Goal: Book appointment/travel/reservation

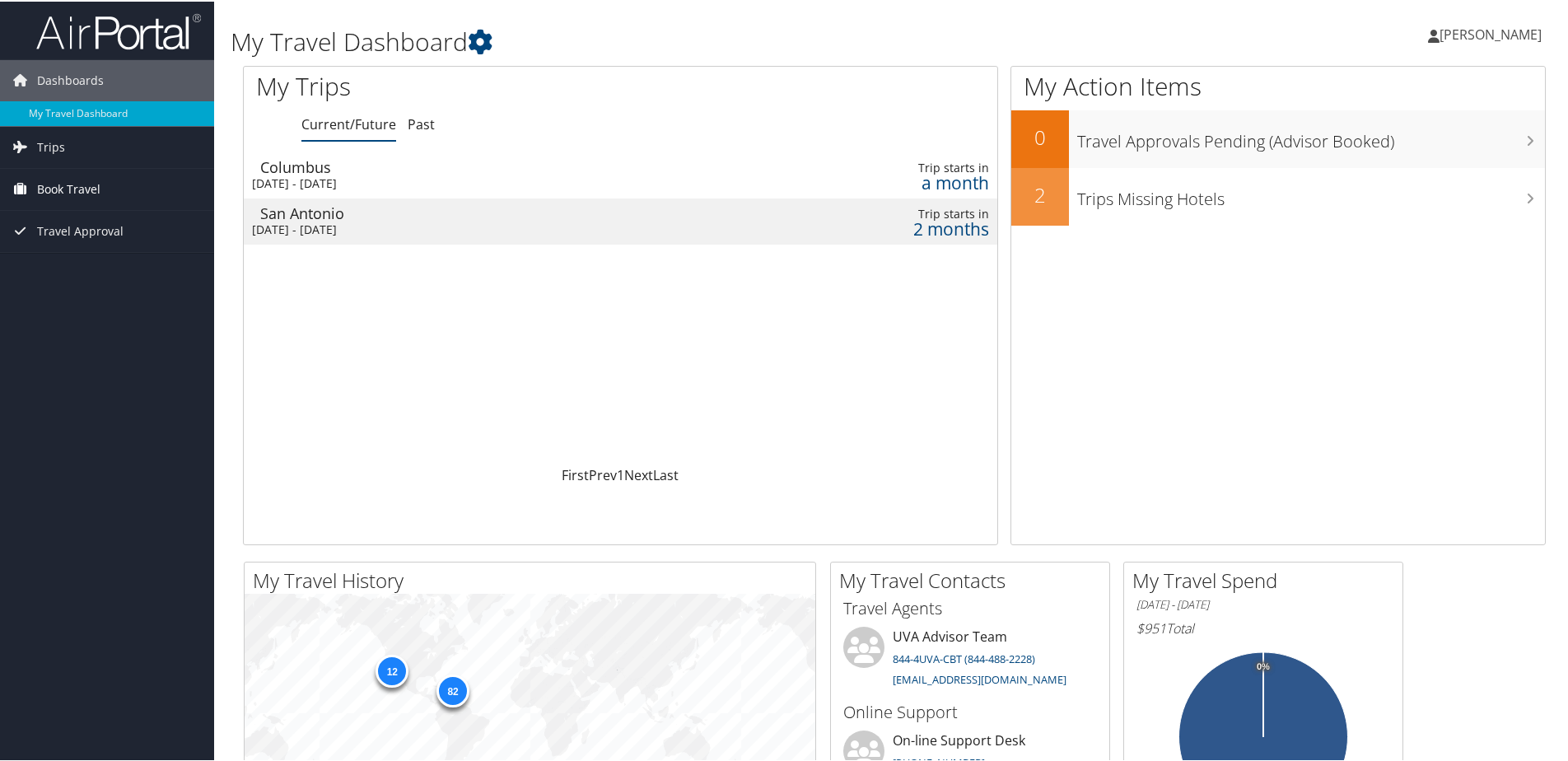
click at [56, 190] on span "Book Travel" at bounding box center [69, 188] width 64 height 41
click at [74, 263] on link "Book/Manage Online Trips" at bounding box center [107, 271] width 215 height 25
click at [75, 271] on link "Book/Manage Online Trips" at bounding box center [107, 271] width 215 height 25
click at [84, 272] on link "Book/Manage Online Trips" at bounding box center [107, 271] width 215 height 25
